Goal: Task Accomplishment & Management: Use online tool/utility

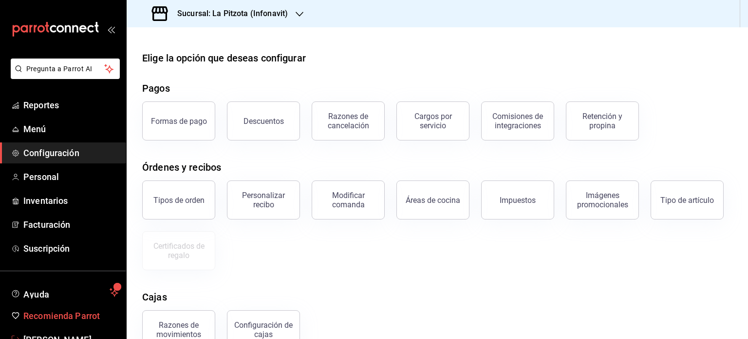
scroll to position [29, 0]
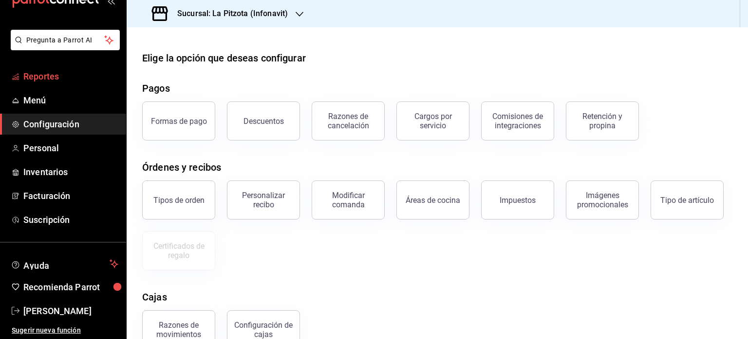
click at [62, 66] on link "Reportes" at bounding box center [63, 76] width 126 height 21
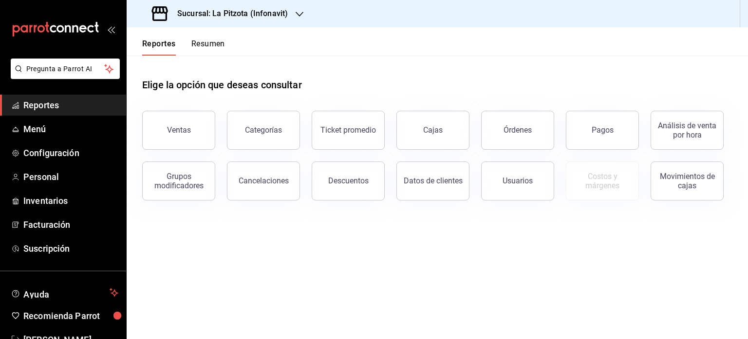
click at [211, 48] on button "Resumen" at bounding box center [208, 47] width 34 height 17
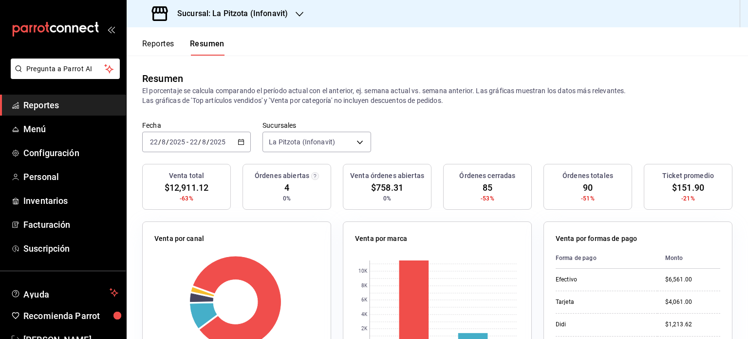
click at [153, 45] on button "Reportes" at bounding box center [158, 47] width 32 height 17
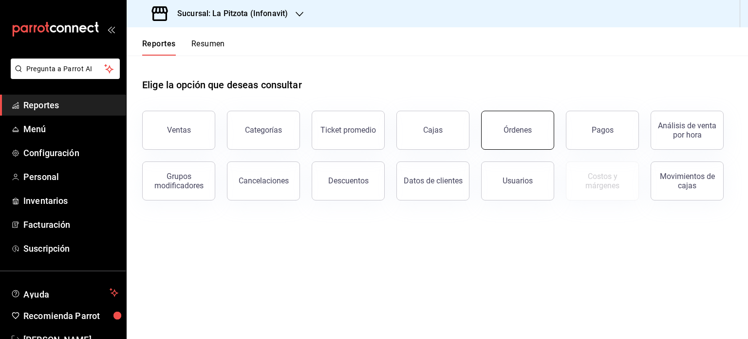
click at [538, 131] on button "Órdenes" at bounding box center [517, 130] width 73 height 39
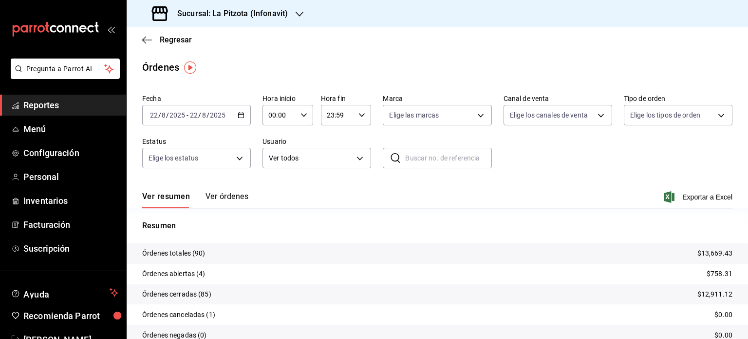
click at [241, 114] on icon "button" at bounding box center [241, 115] width 7 height 7
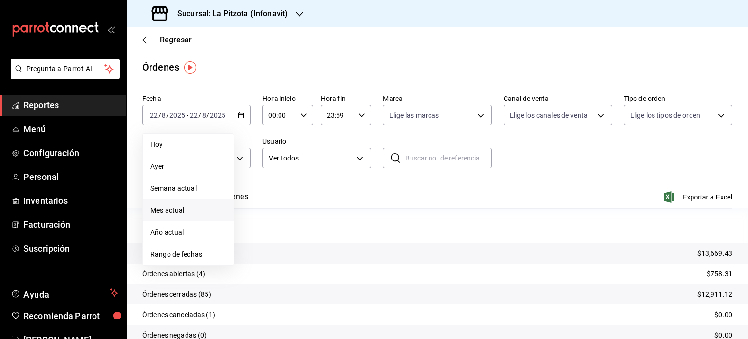
click at [190, 213] on span "Mes actual" at bounding box center [189, 210] width 76 height 10
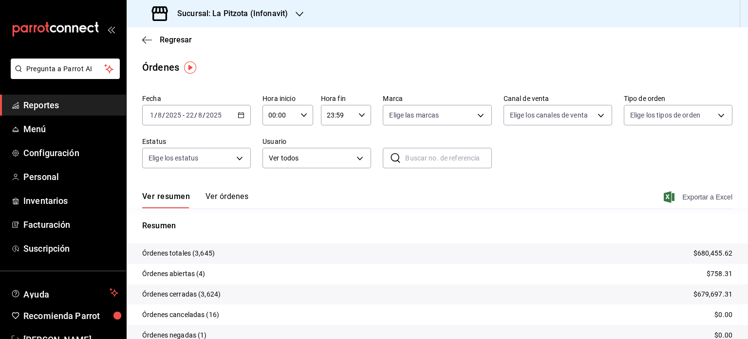
click at [709, 199] on span "Exportar a Excel" at bounding box center [699, 197] width 67 height 12
